Goal: Find specific page/section: Find specific page/section

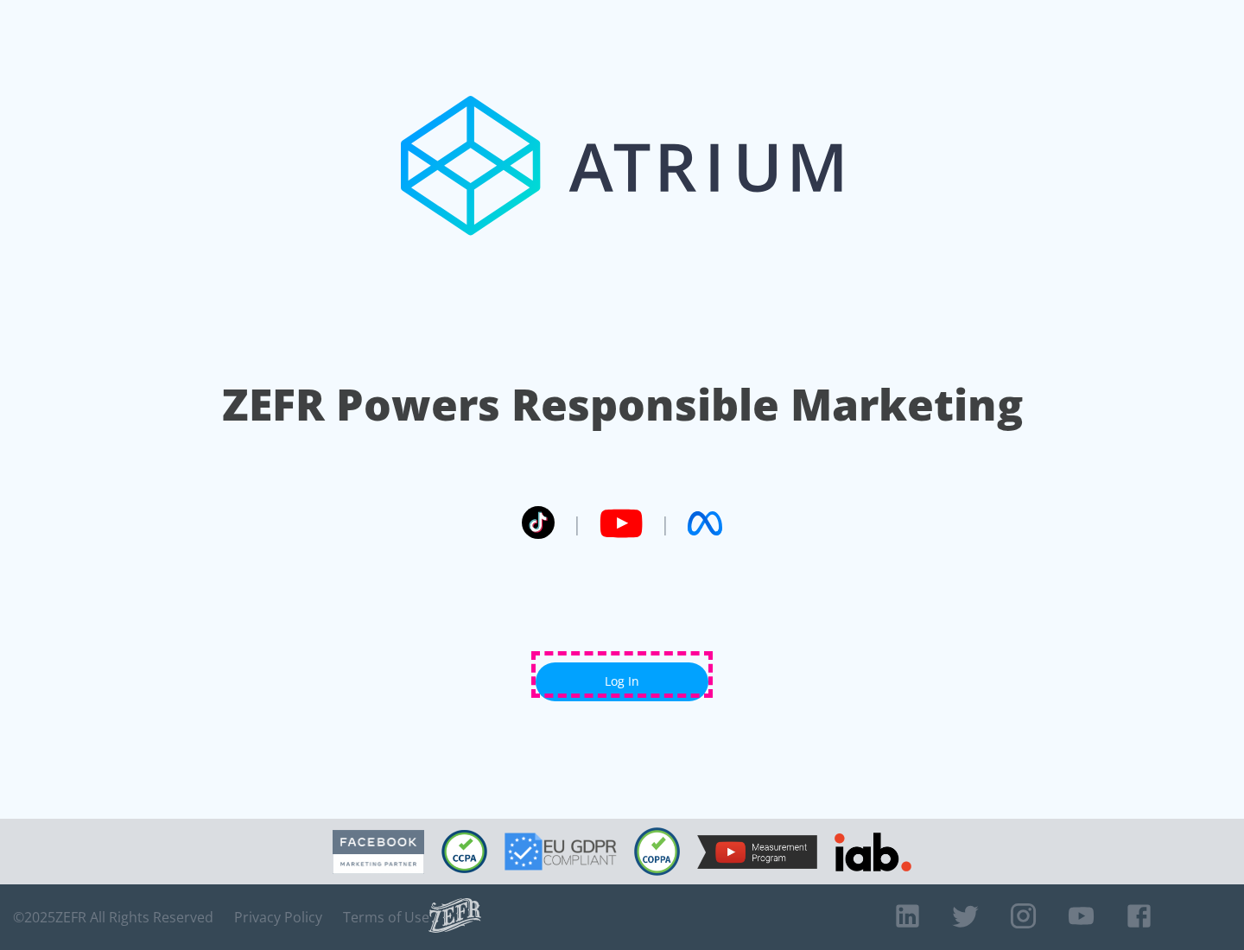
click at [622, 675] on link "Log In" at bounding box center [621, 681] width 173 height 39
